Goal: Transaction & Acquisition: Book appointment/travel/reservation

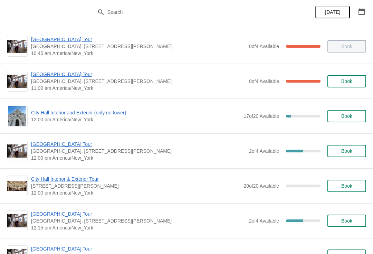
scroll to position [215, 0]
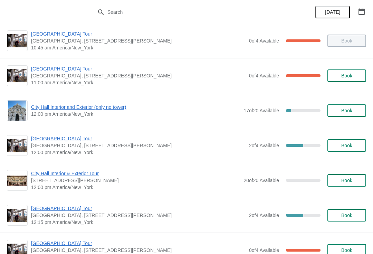
click at [343, 140] on button "Book" at bounding box center [347, 145] width 39 height 12
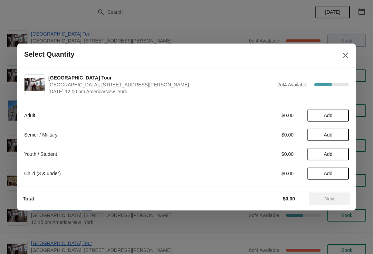
click at [30, 111] on div "Adult $0.00 Add" at bounding box center [186, 115] width 325 height 12
click at [330, 113] on span "Add" at bounding box center [328, 116] width 9 height 6
click at [334, 204] on button "Next" at bounding box center [329, 199] width 41 height 12
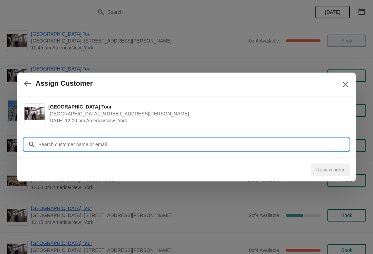
click at [56, 142] on input "Customer" at bounding box center [193, 144] width 311 height 12
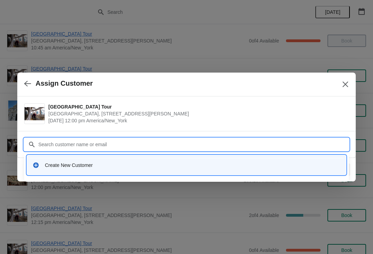
click at [47, 165] on div "Create New Customer" at bounding box center [193, 165] width 296 height 7
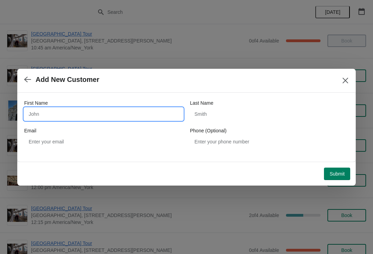
click at [49, 113] on input "First Name" at bounding box center [103, 114] width 159 height 12
type input "[PERSON_NAME]"
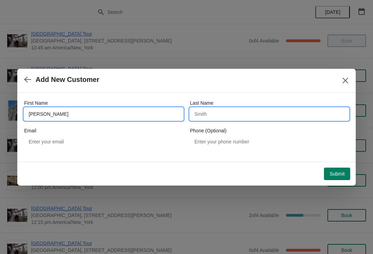
click at [209, 114] on input "Last Name" at bounding box center [269, 114] width 159 height 12
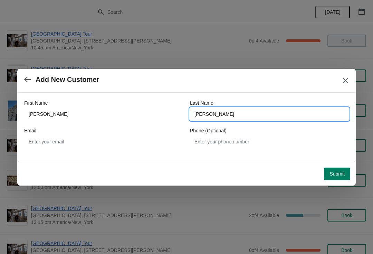
type input "[PERSON_NAME]"
click at [336, 172] on span "Submit" at bounding box center [337, 174] width 15 height 6
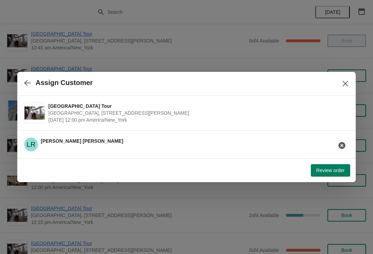
click at [331, 171] on span "Review order" at bounding box center [331, 171] width 28 height 6
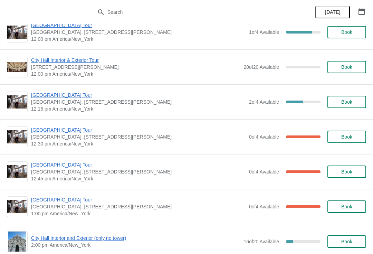
scroll to position [325, 0]
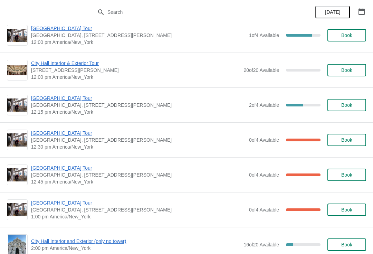
click at [231, 118] on div "City Hall Tower Tour City Hall Visitor Center, 1400 John F Kennedy Boulevard Su…" at bounding box center [186, 104] width 373 height 35
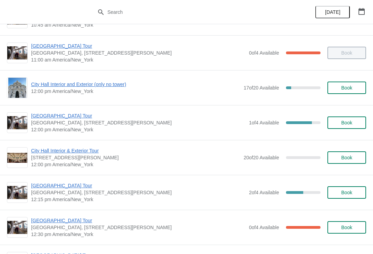
scroll to position [237, 0]
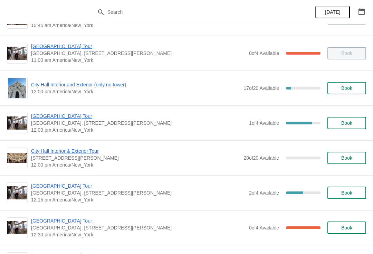
click at [343, 82] on button "Book" at bounding box center [347, 88] width 39 height 12
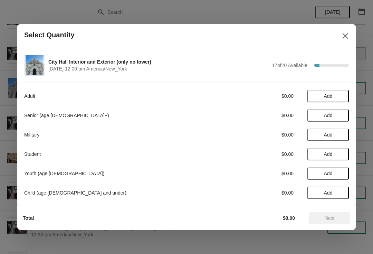
click at [327, 110] on button "Add" at bounding box center [328, 115] width 41 height 12
click at [345, 111] on div "Senior (age 65+) $23.00 1" at bounding box center [186, 115] width 325 height 12
click at [341, 113] on icon at bounding box center [340, 115] width 7 height 7
click at [343, 112] on icon at bounding box center [340, 115] width 7 height 7
click at [344, 110] on div "Senior (age 65+) $69.00 3" at bounding box center [186, 115] width 325 height 12
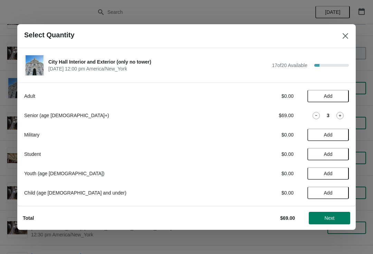
click at [334, 112] on div "3" at bounding box center [328, 115] width 41 height 7
click at [340, 114] on icon at bounding box center [340, 115] width 7 height 7
click at [332, 91] on button "Add" at bounding box center [328, 96] width 41 height 12
click at [346, 89] on div "Adult $26.00 1 Senior (age 65+) $92.00 4 Military $0.00 Add Student $0.00 Add Y…" at bounding box center [186, 141] width 325 height 116
click at [333, 219] on span "Next" at bounding box center [330, 218] width 10 height 6
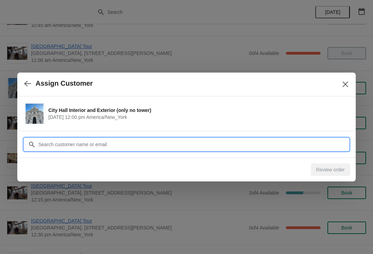
click at [45, 142] on input "Customer" at bounding box center [193, 144] width 311 height 12
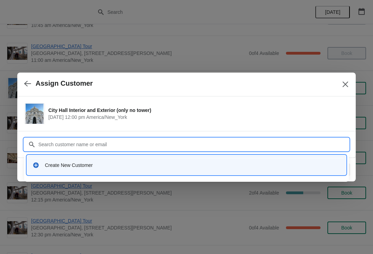
click at [74, 166] on div "Create New Customer" at bounding box center [193, 165] width 296 height 7
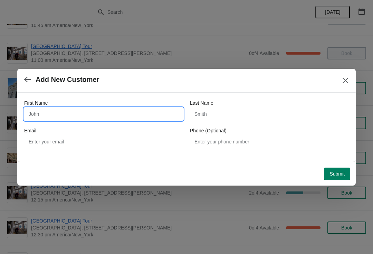
click at [45, 116] on input "First Name" at bounding box center [103, 114] width 159 height 12
type input "Liang"
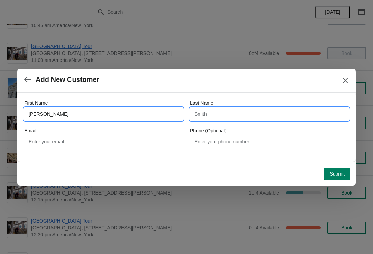
click at [212, 111] on input "Last Name" at bounding box center [269, 114] width 159 height 12
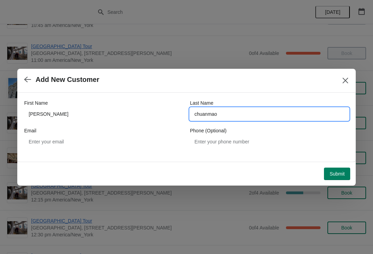
type input "chuanmao"
click at [333, 172] on span "Submit" at bounding box center [337, 174] width 15 height 6
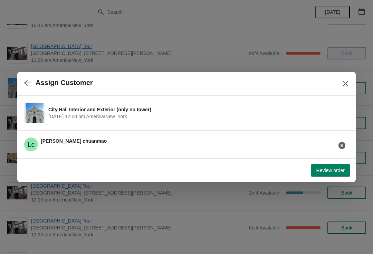
click at [319, 172] on span "Review order" at bounding box center [331, 171] width 28 height 6
